Goal: Task Accomplishment & Management: Complete application form

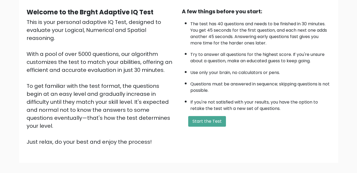
scroll to position [71, 0]
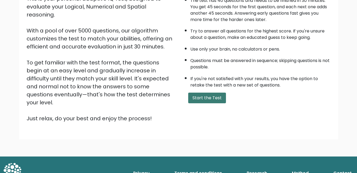
click at [198, 97] on button "Start the Test" at bounding box center [207, 97] width 38 height 11
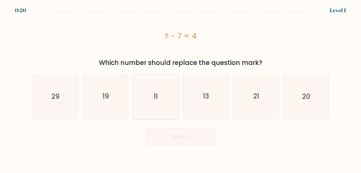
click at [154, 82] on icon "11" at bounding box center [155, 96] width 44 height 44
click at [180, 86] on input "c. 11" at bounding box center [180, 86] width 0 height 1
radio input "true"
click at [175, 137] on button "Next" at bounding box center [180, 136] width 69 height 17
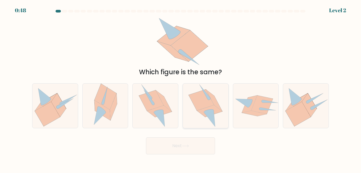
click at [207, 107] on icon at bounding box center [205, 105] width 34 height 44
click at [181, 88] on input "d." at bounding box center [180, 86] width 0 height 1
radio input "true"
click at [165, 144] on button "Next" at bounding box center [180, 145] width 69 height 17
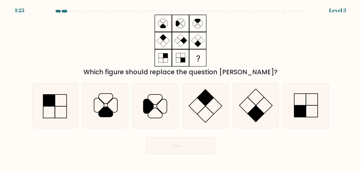
drag, startPoint x: 160, startPoint y: 23, endPoint x: 157, endPoint y: 23, distance: 2.9
click at [159, 23] on icon at bounding box center [180, 41] width 66 height 52
click at [314, 99] on icon at bounding box center [305, 105] width 44 height 44
click at [181, 88] on input "f." at bounding box center [180, 86] width 0 height 1
radio input "true"
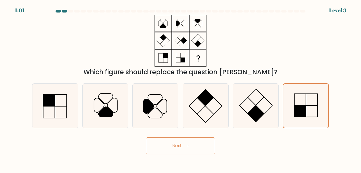
click at [173, 143] on button "Next" at bounding box center [180, 145] width 69 height 17
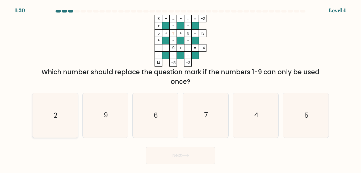
click at [65, 107] on icon "2" at bounding box center [55, 115] width 44 height 44
click at [180, 88] on input "a. 2" at bounding box center [180, 86] width 0 height 1
radio input "true"
click at [174, 149] on button "Next" at bounding box center [180, 155] width 69 height 17
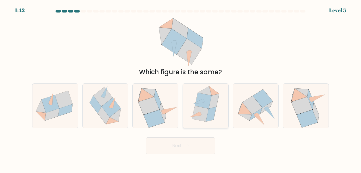
click at [200, 111] on icon at bounding box center [200, 114] width 17 height 16
click at [181, 88] on input "d." at bounding box center [180, 86] width 0 height 1
radio input "true"
click at [174, 150] on button "Next" at bounding box center [180, 145] width 69 height 17
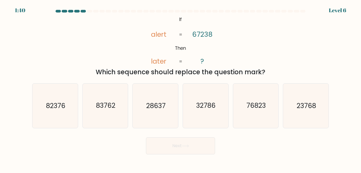
click at [174, 145] on button "Next" at bounding box center [180, 145] width 69 height 17
click at [98, 57] on div "@import url('https://fonts.googleapis.com/css?family=Abril+Fatface:400,100,100i…" at bounding box center [180, 46] width 303 height 62
click at [115, 97] on icon "83762" at bounding box center [105, 105] width 44 height 44
click at [180, 88] on input "b. 83762" at bounding box center [180, 86] width 0 height 1
radio input "true"
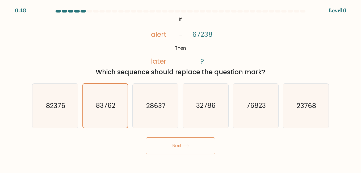
click at [158, 142] on button "Next" at bounding box center [180, 145] width 69 height 17
